Goal: Find specific fact

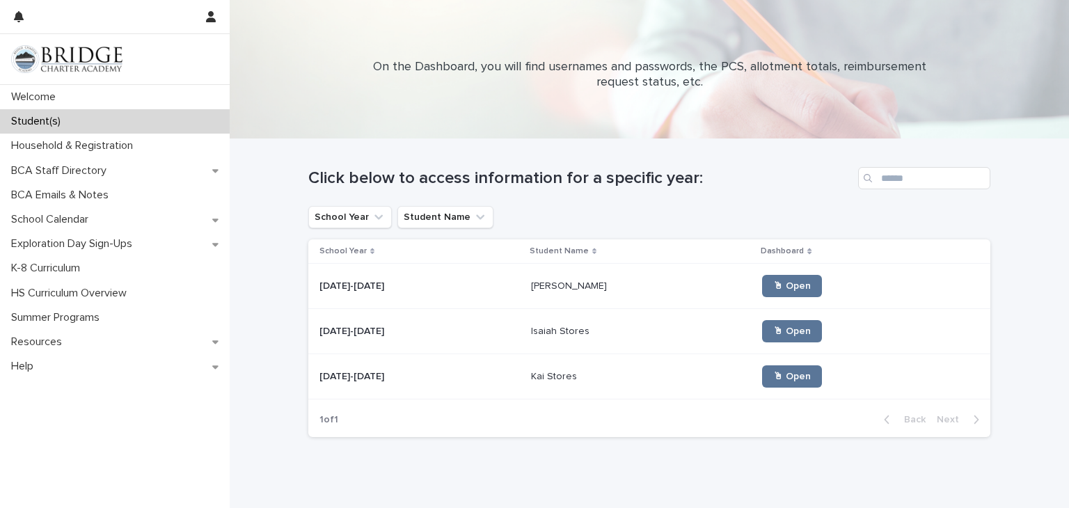
click at [542, 328] on p "Isaiah Stores" at bounding box center [561, 330] width 61 height 15
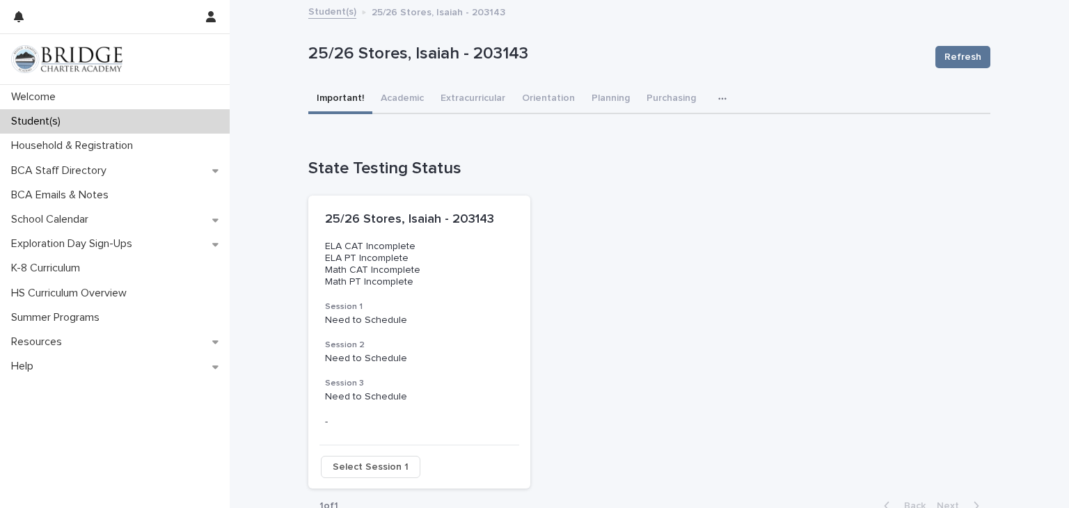
click at [718, 100] on icon "button" at bounding box center [722, 99] width 8 height 10
click at [660, 161] on button "General" at bounding box center [679, 155] width 92 height 21
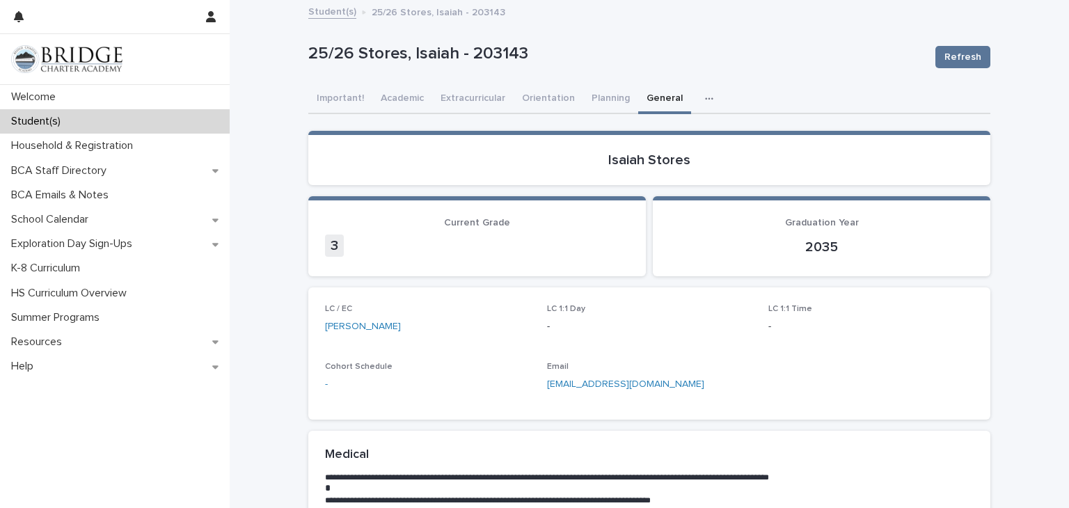
click at [827, 348] on div "LC / EC [PERSON_NAME] 1:1 Day - LC 1:1 Time - Cohort Schedule - Email [EMAIL_AD…" at bounding box center [649, 353] width 649 height 99
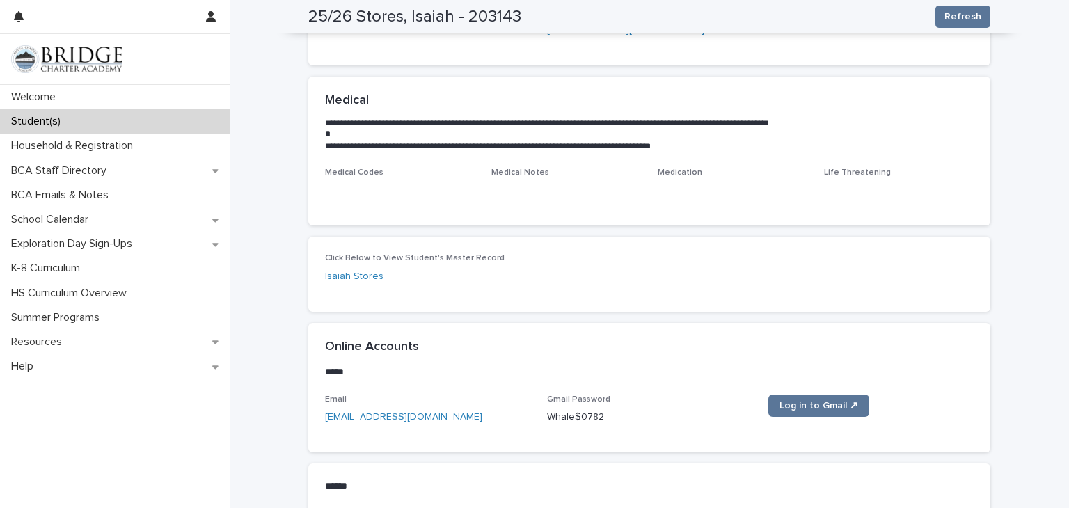
scroll to position [362, 0]
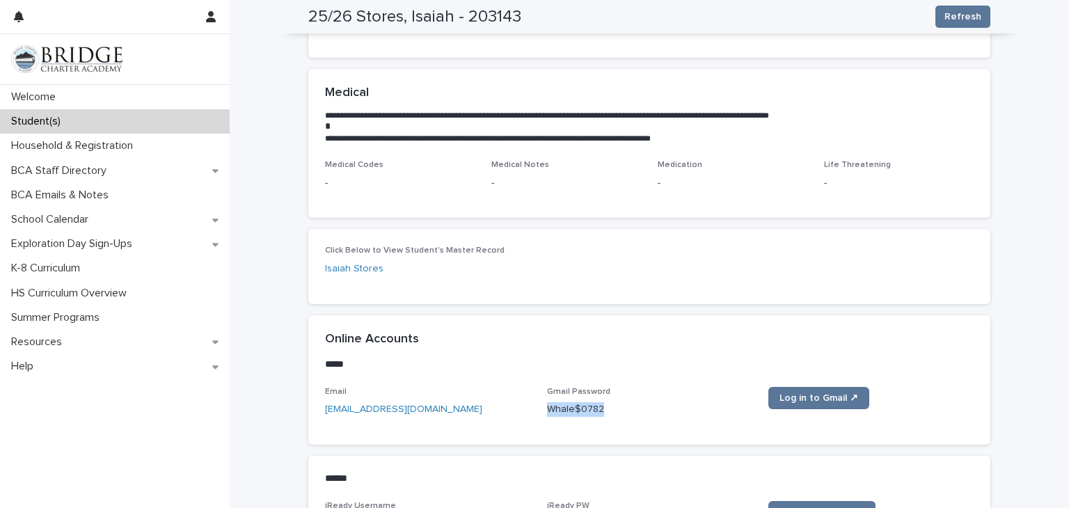
drag, startPoint x: 606, startPoint y: 410, endPoint x: 548, endPoint y: 413, distance: 58.5
click at [548, 413] on p "Whale$0782" at bounding box center [649, 409] width 205 height 15
copy p "Whale$0782"
